Goal: Answer question/provide support

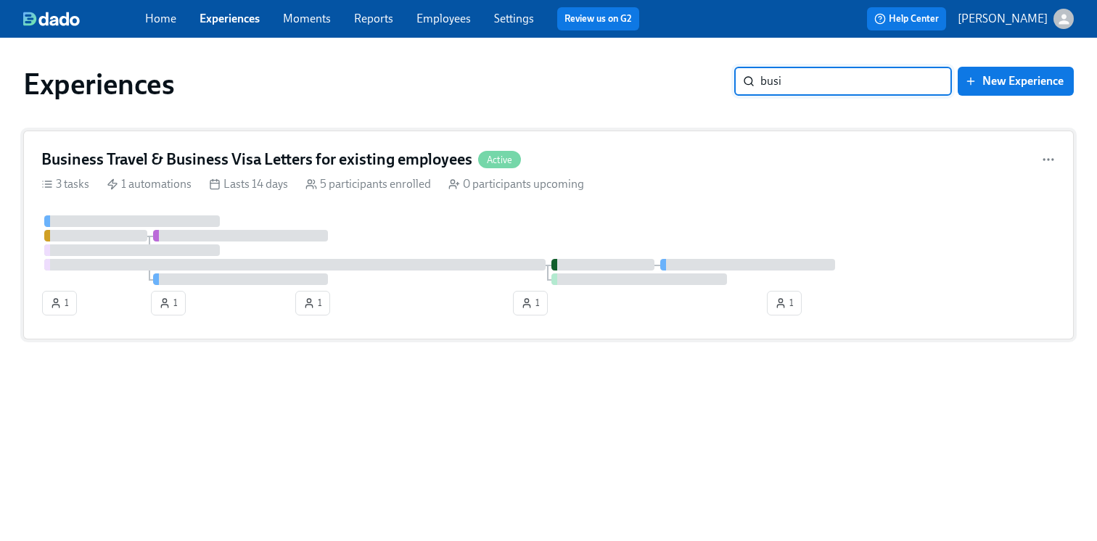
type input "busi"
click at [442, 155] on h4 "Business Travel & Business Visa Letters for existing employees" at bounding box center [256, 160] width 431 height 22
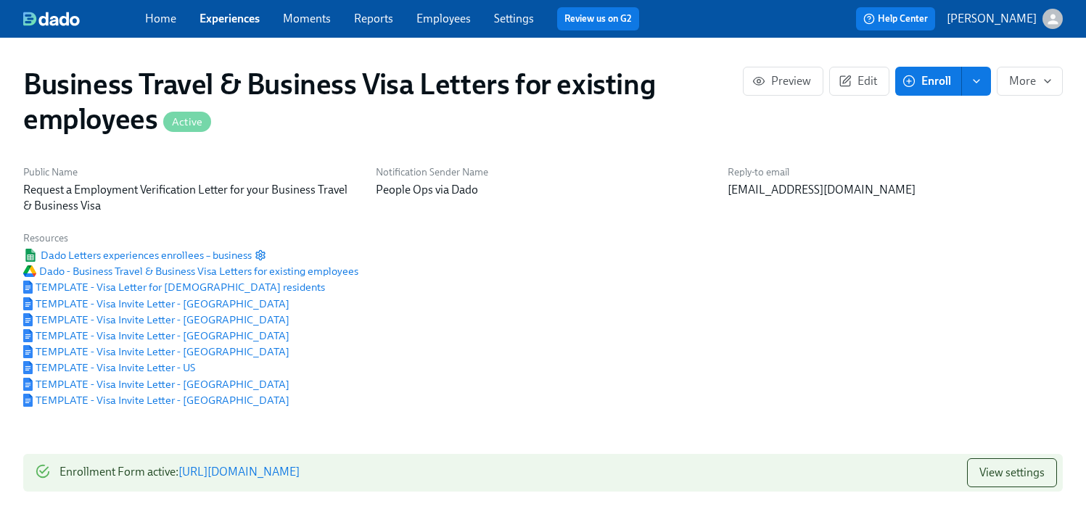
scroll to position [117, 0]
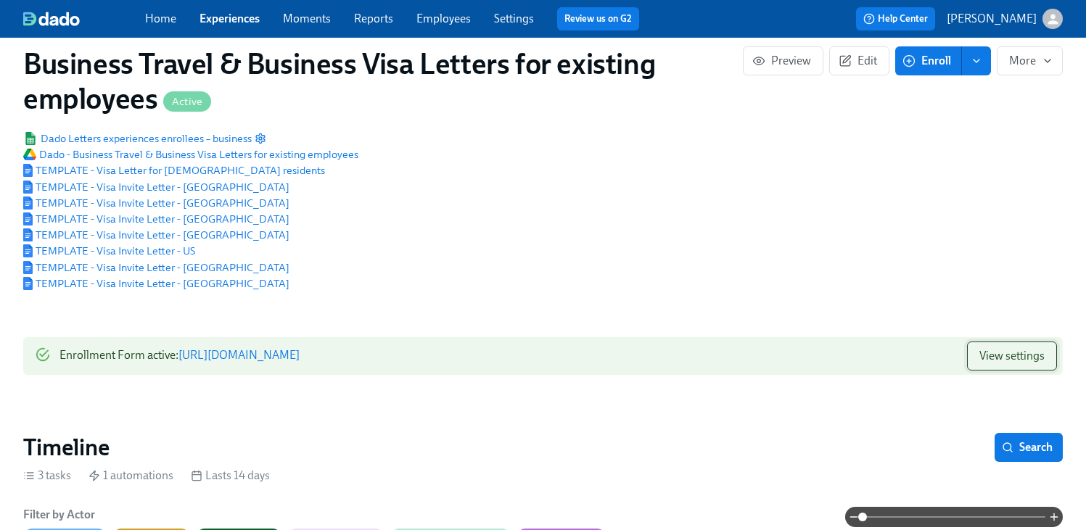
click at [972, 365] on button "View settings" at bounding box center [1012, 356] width 90 height 29
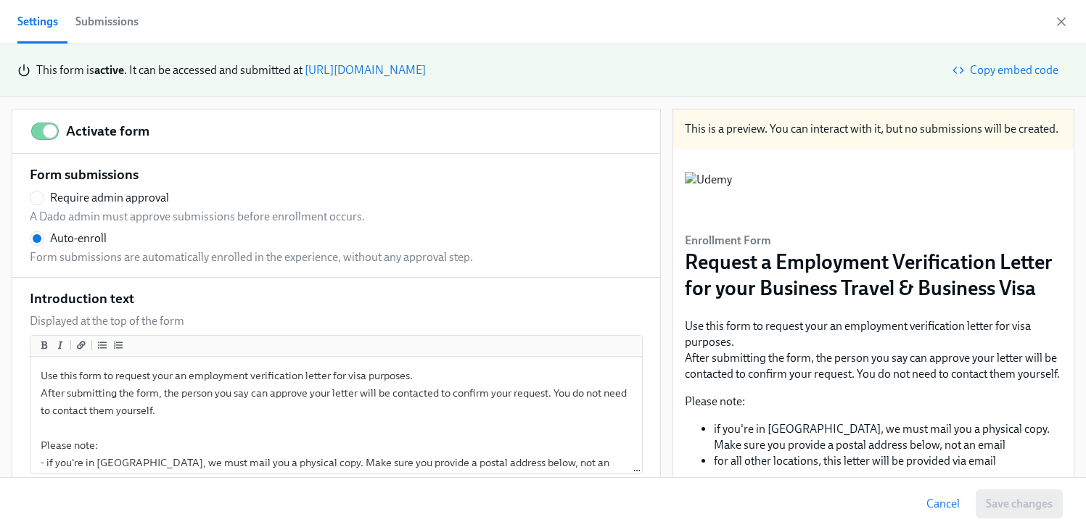
click at [114, 21] on div "Submissions" at bounding box center [106, 22] width 63 height 20
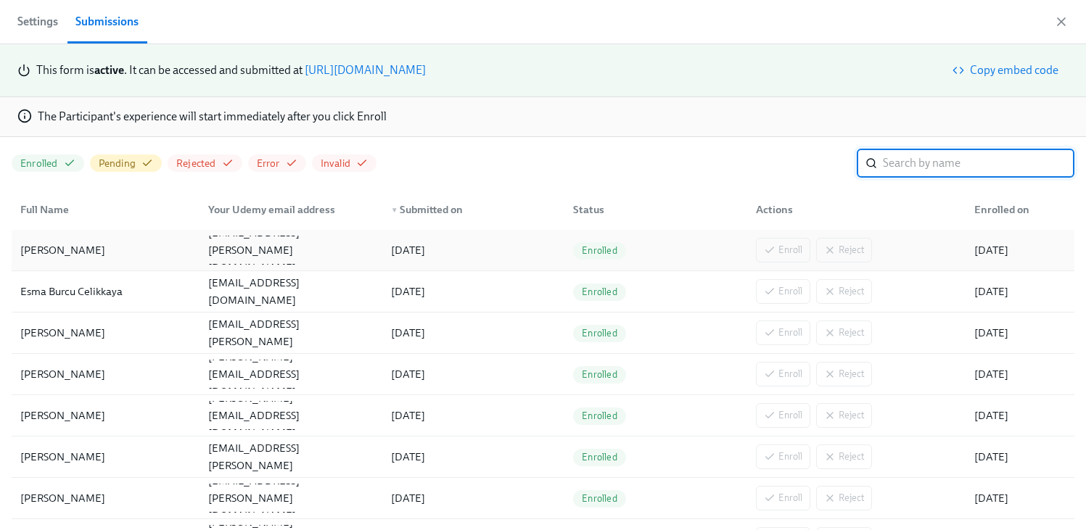
click at [88, 257] on div "[PERSON_NAME]" at bounding box center [106, 250] width 182 height 29
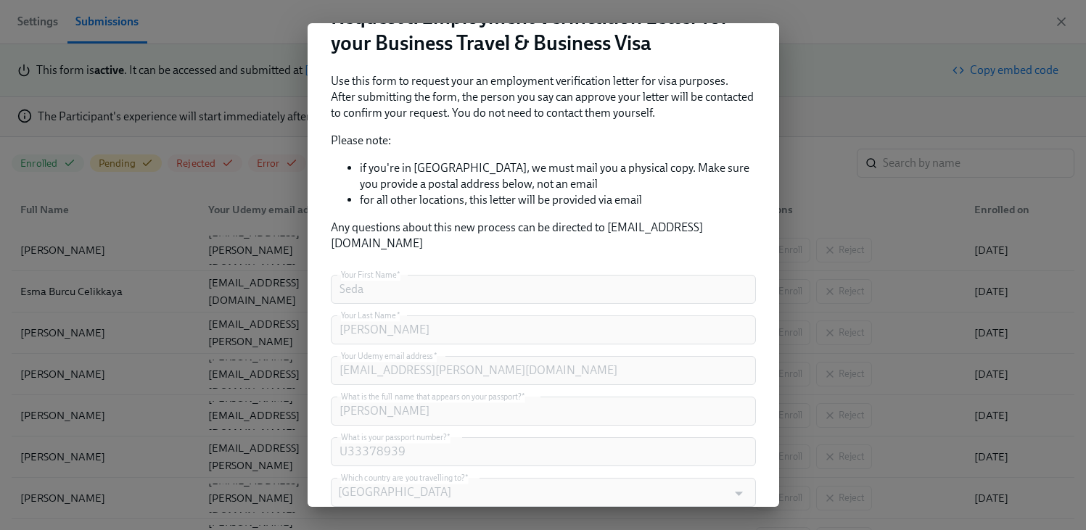
scroll to position [207, 0]
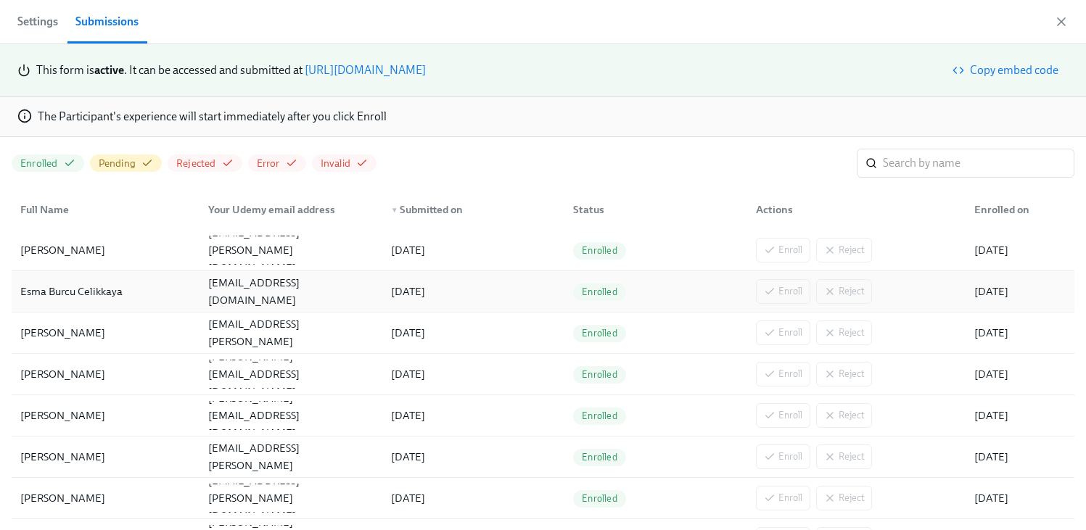
click at [308, 292] on div "[EMAIL_ADDRESS][DOMAIN_NAME]" at bounding box center [290, 291] width 176 height 35
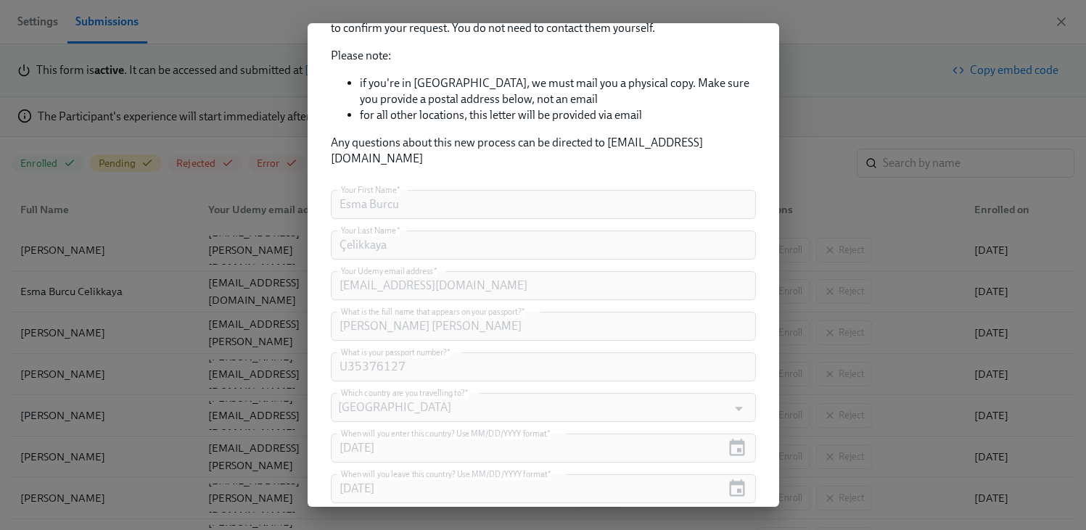
scroll to position [408, 0]
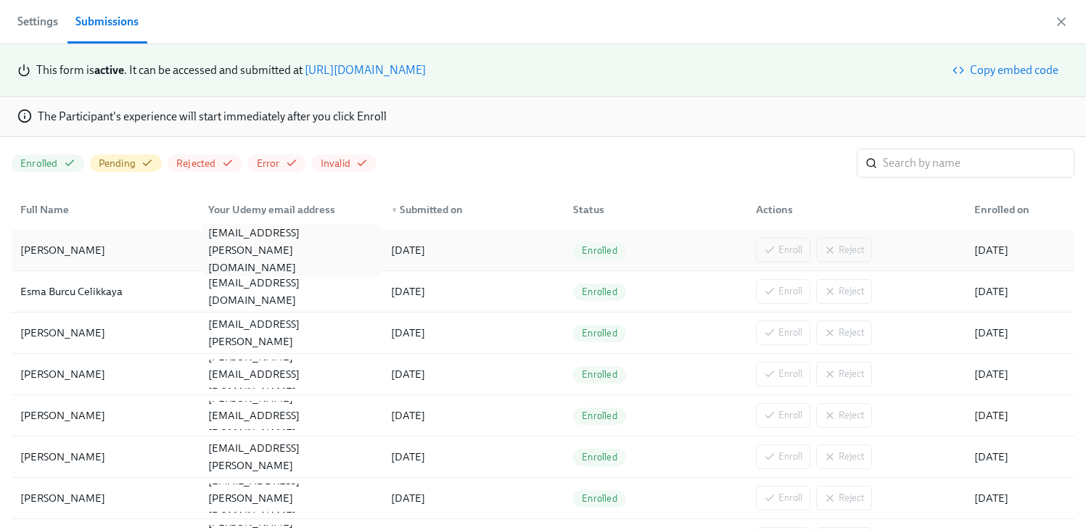
click at [271, 252] on div "[EMAIL_ADDRESS][PERSON_NAME][DOMAIN_NAME]" at bounding box center [290, 250] width 176 height 52
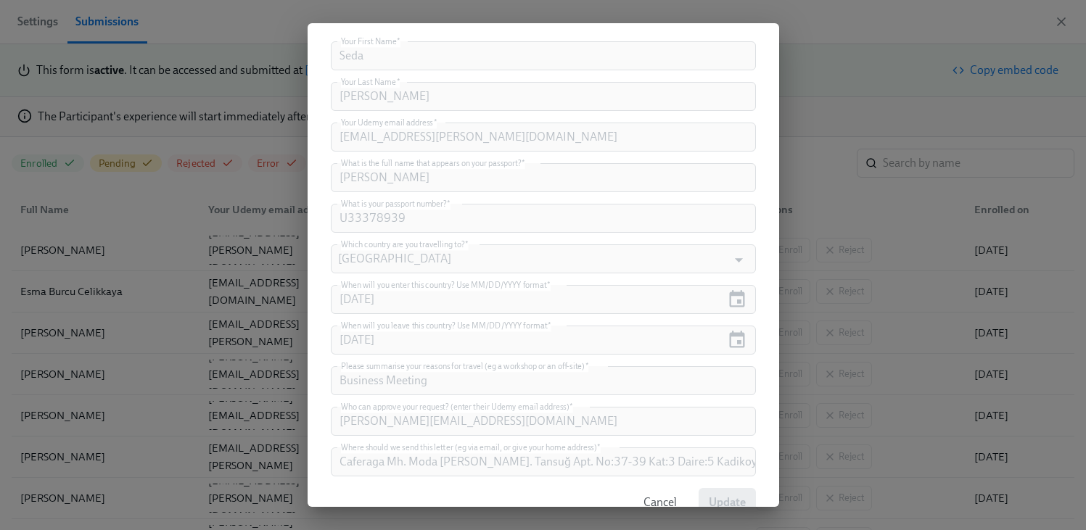
scroll to position [432, 0]
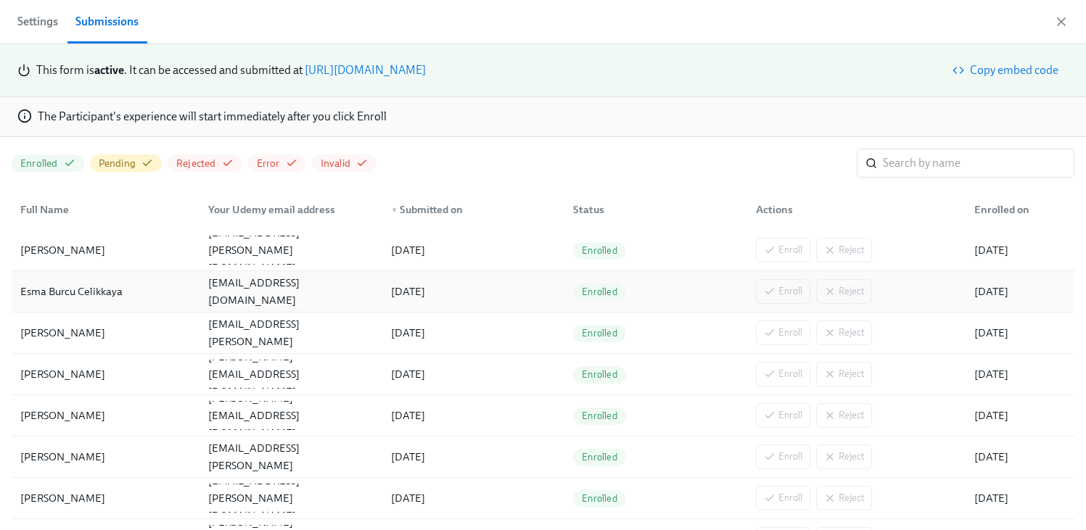
click at [236, 301] on div "[EMAIL_ADDRESS][DOMAIN_NAME]" at bounding box center [288, 291] width 182 height 29
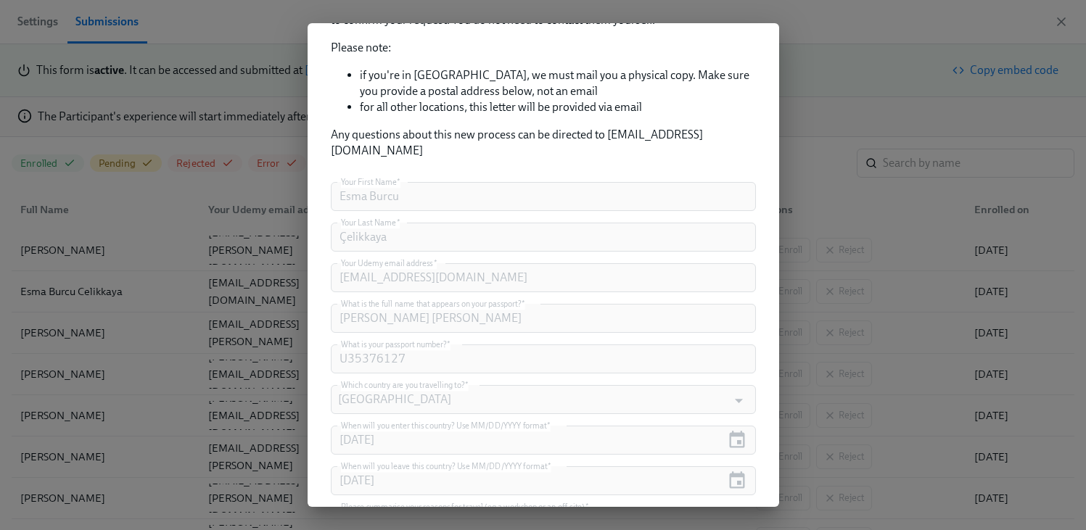
scroll to position [448, 0]
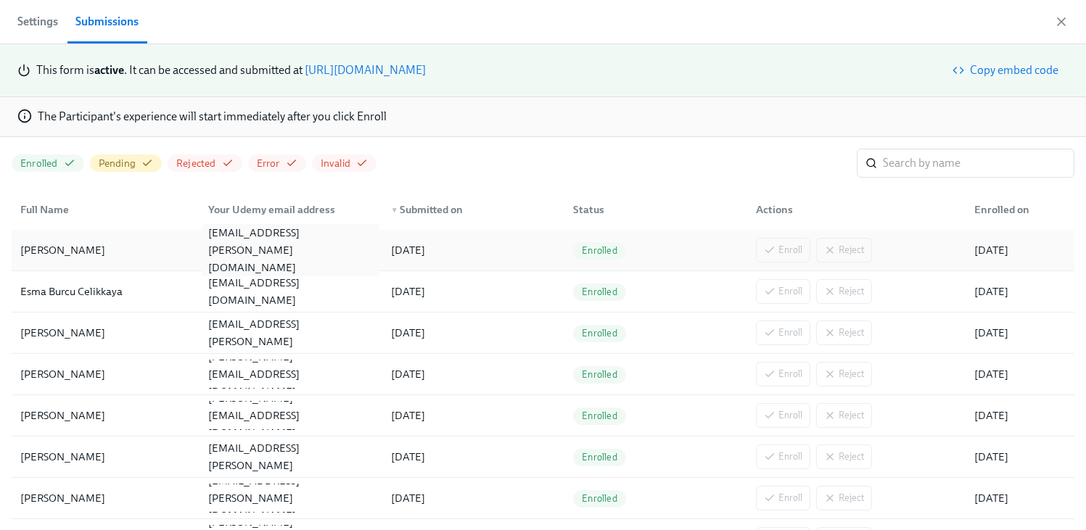
click at [244, 247] on div "[EMAIL_ADDRESS][PERSON_NAME][DOMAIN_NAME]" at bounding box center [290, 250] width 176 height 52
